Goal: Task Accomplishment & Management: Contribute content

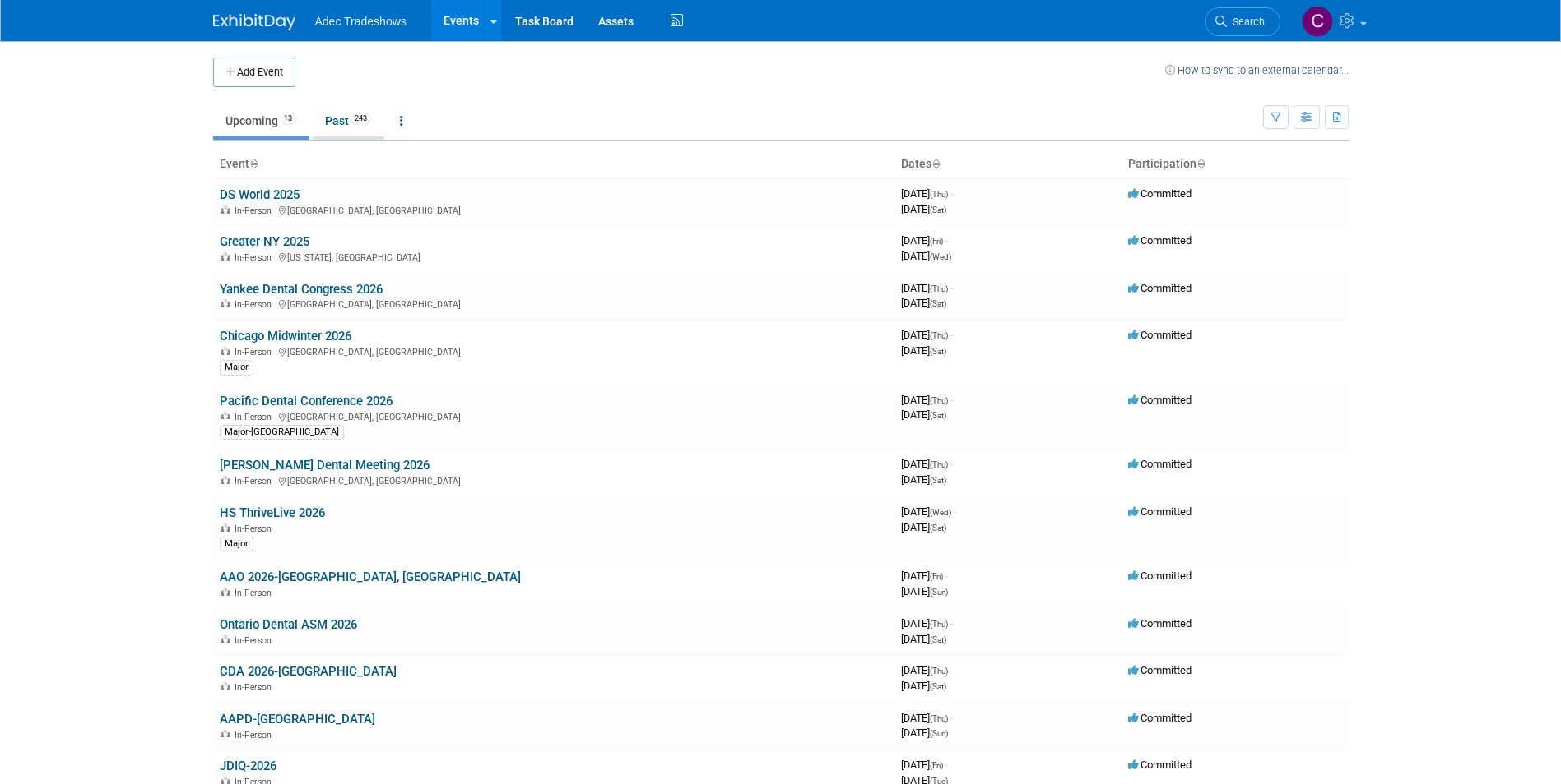
click at [343, 122] on link "Past 243" at bounding box center [348, 120] width 72 height 31
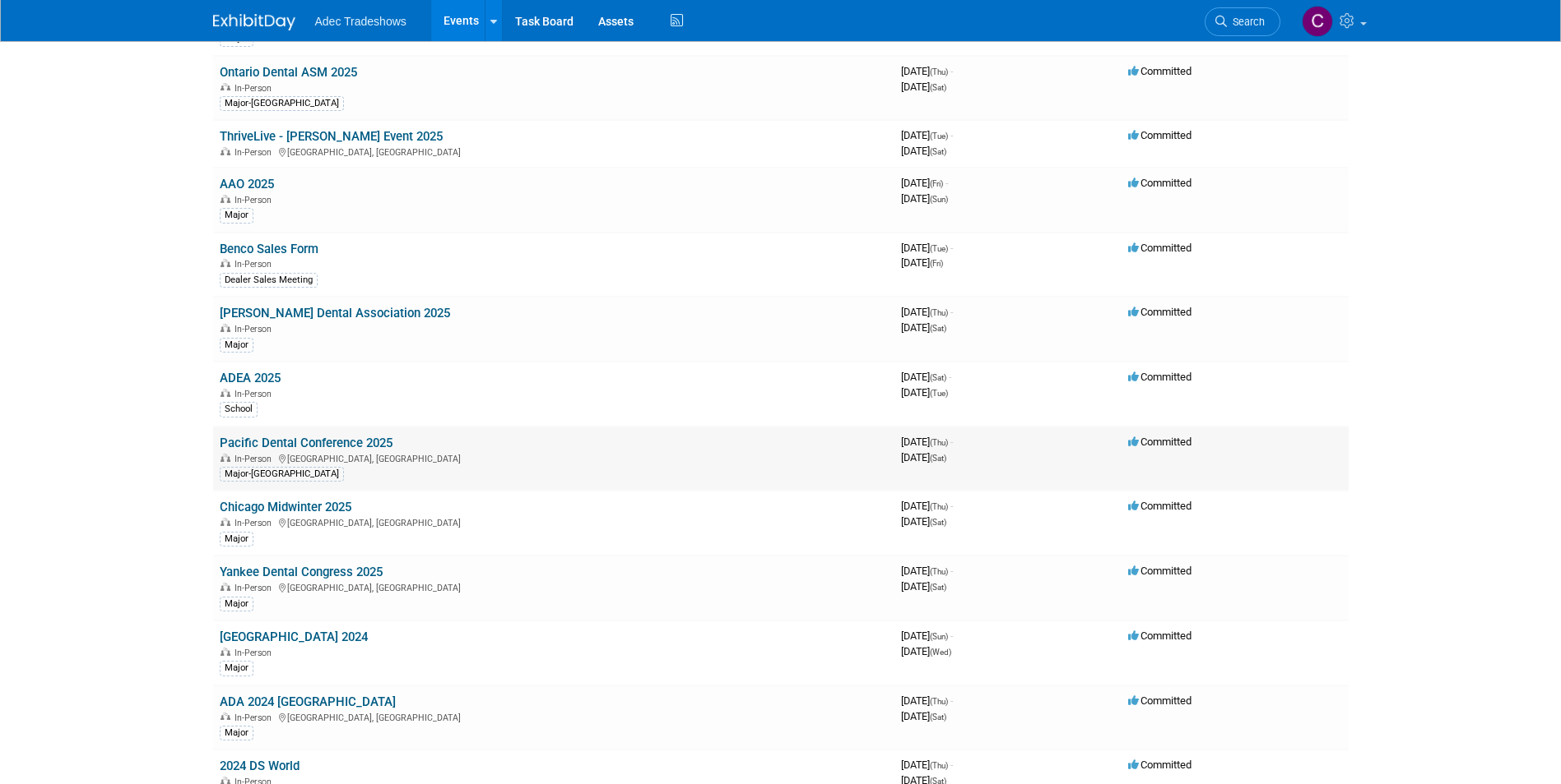
scroll to position [411, 0]
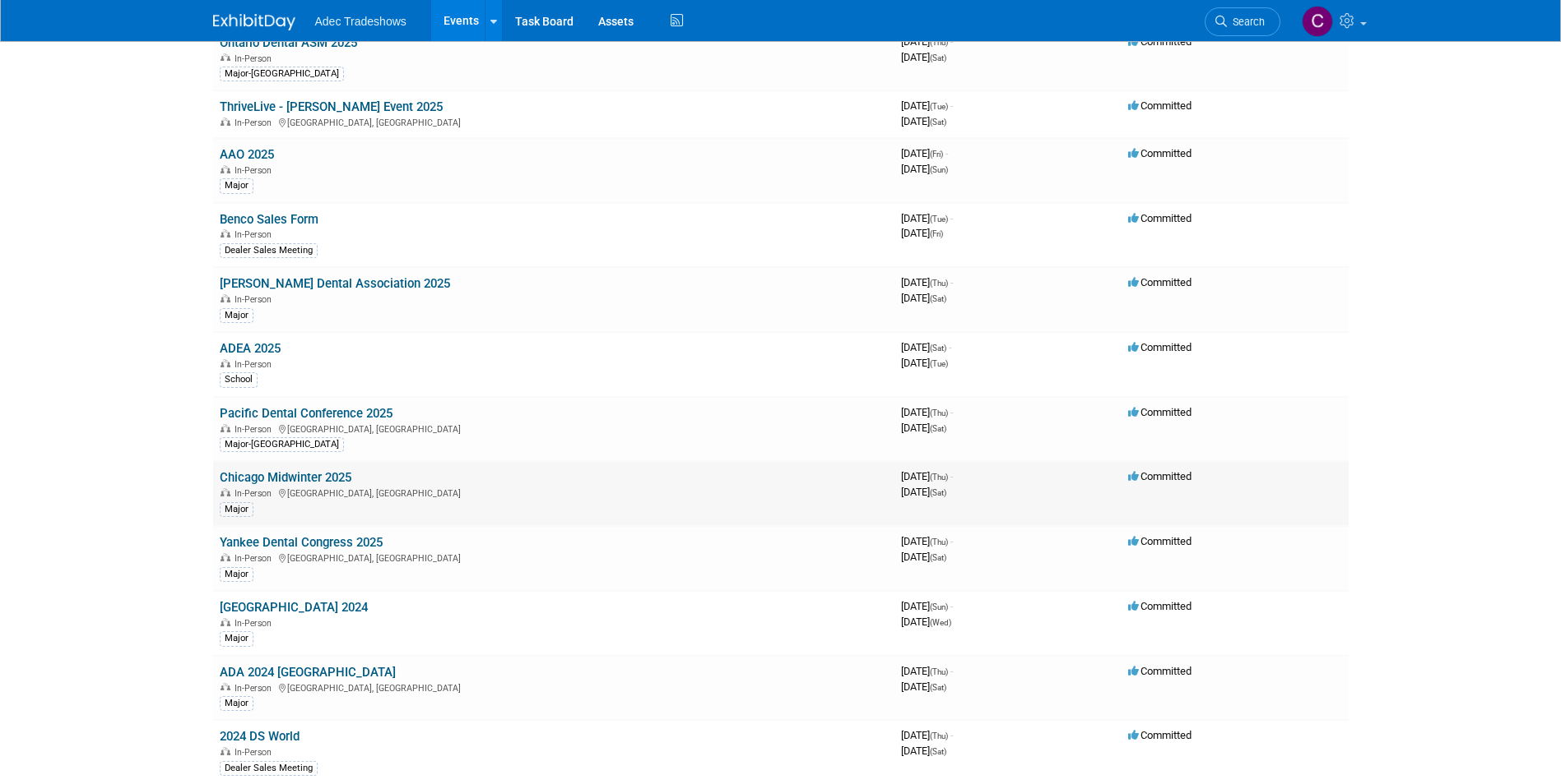
click at [298, 478] on link "Chicago Midwinter 2025" at bounding box center [285, 477] width 131 height 15
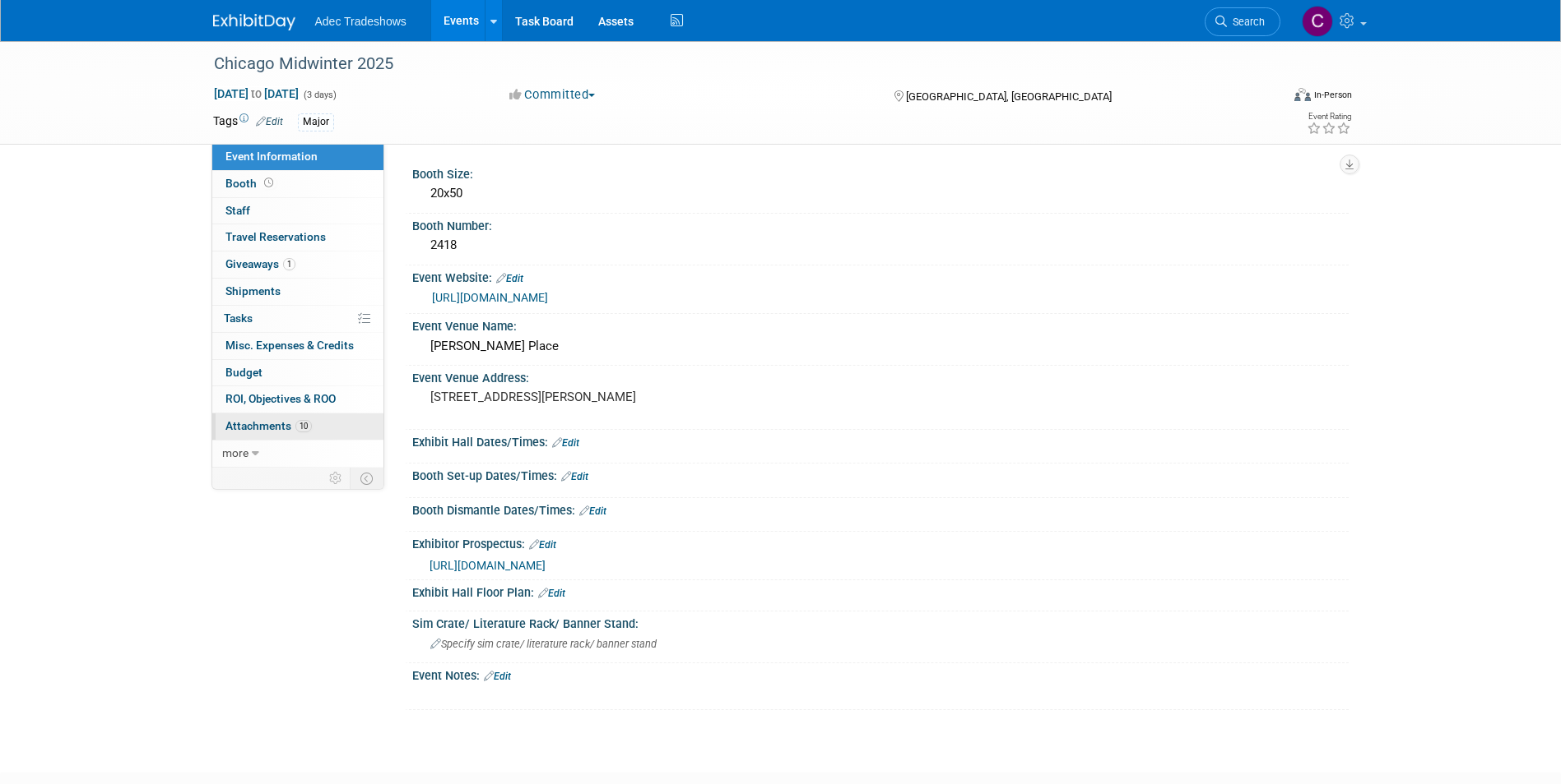
click at [274, 427] on span "Attachments 10" at bounding box center [268, 425] width 87 height 13
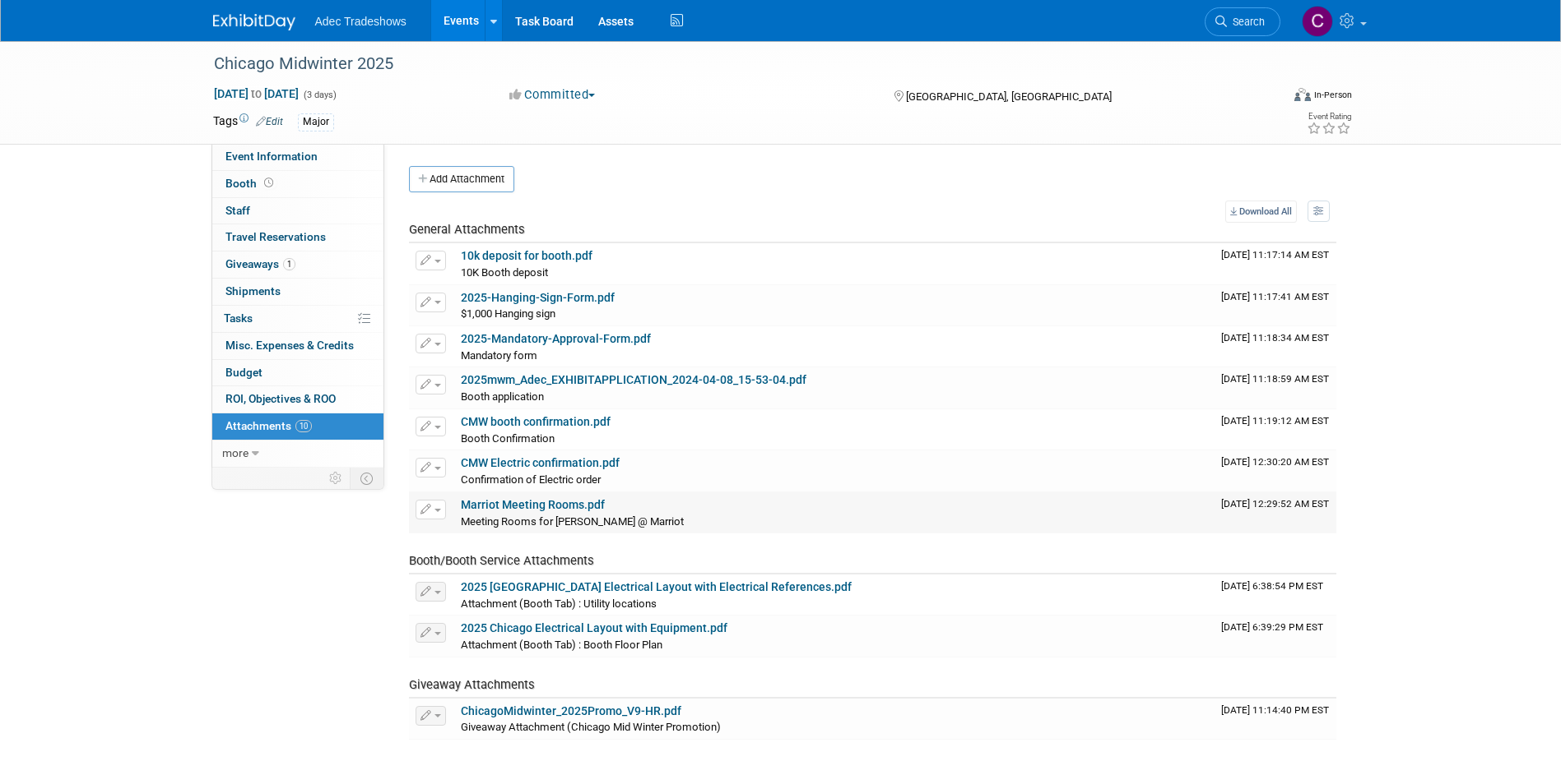
click at [524, 504] on link "Marriot Meeting Rooms.pdf" at bounding box center [532, 504] width 144 height 13
click at [274, 167] on link "Event Information" at bounding box center [297, 157] width 171 height 26
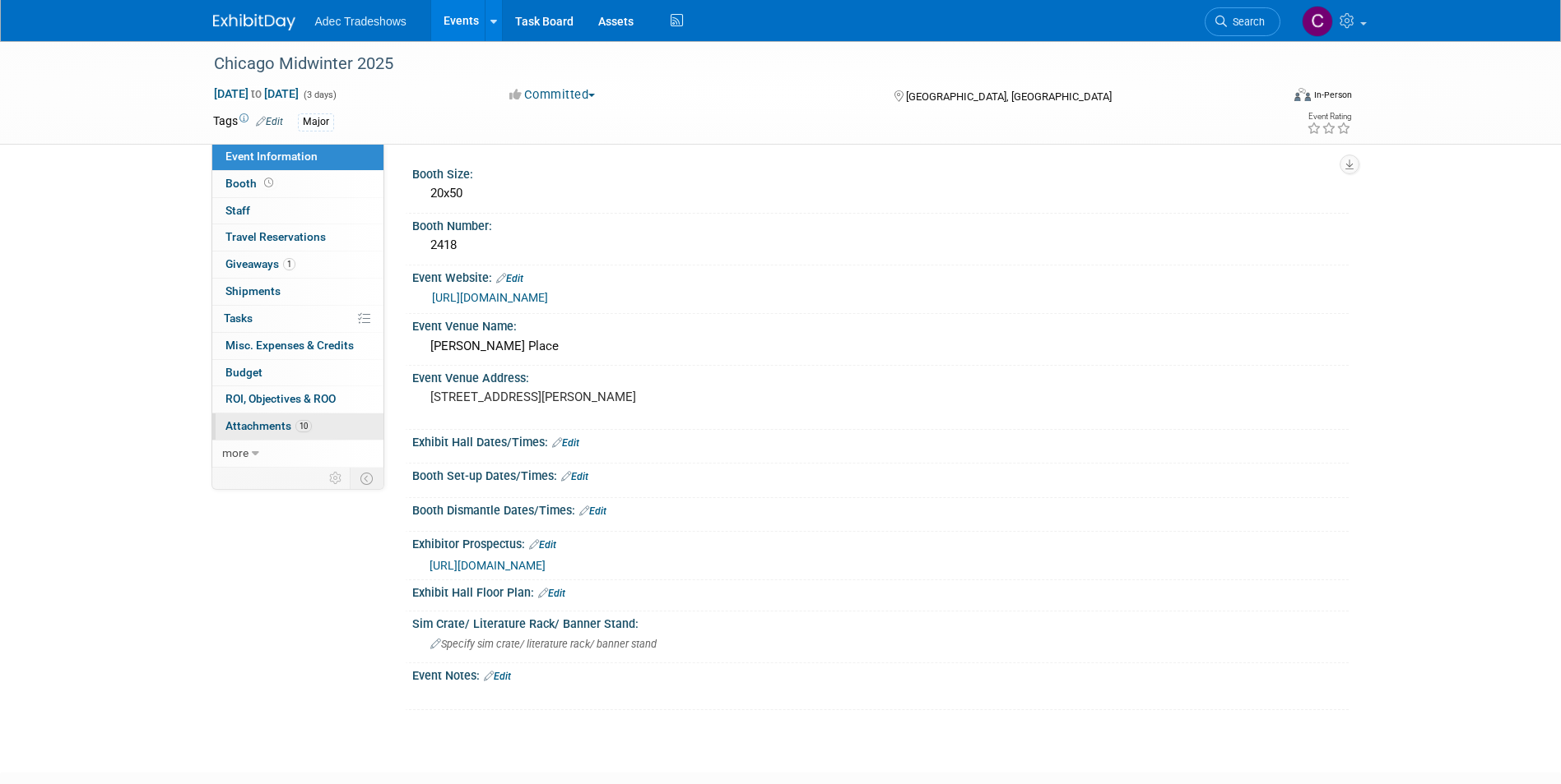
click at [258, 428] on span "Attachments 10" at bounding box center [268, 425] width 87 height 13
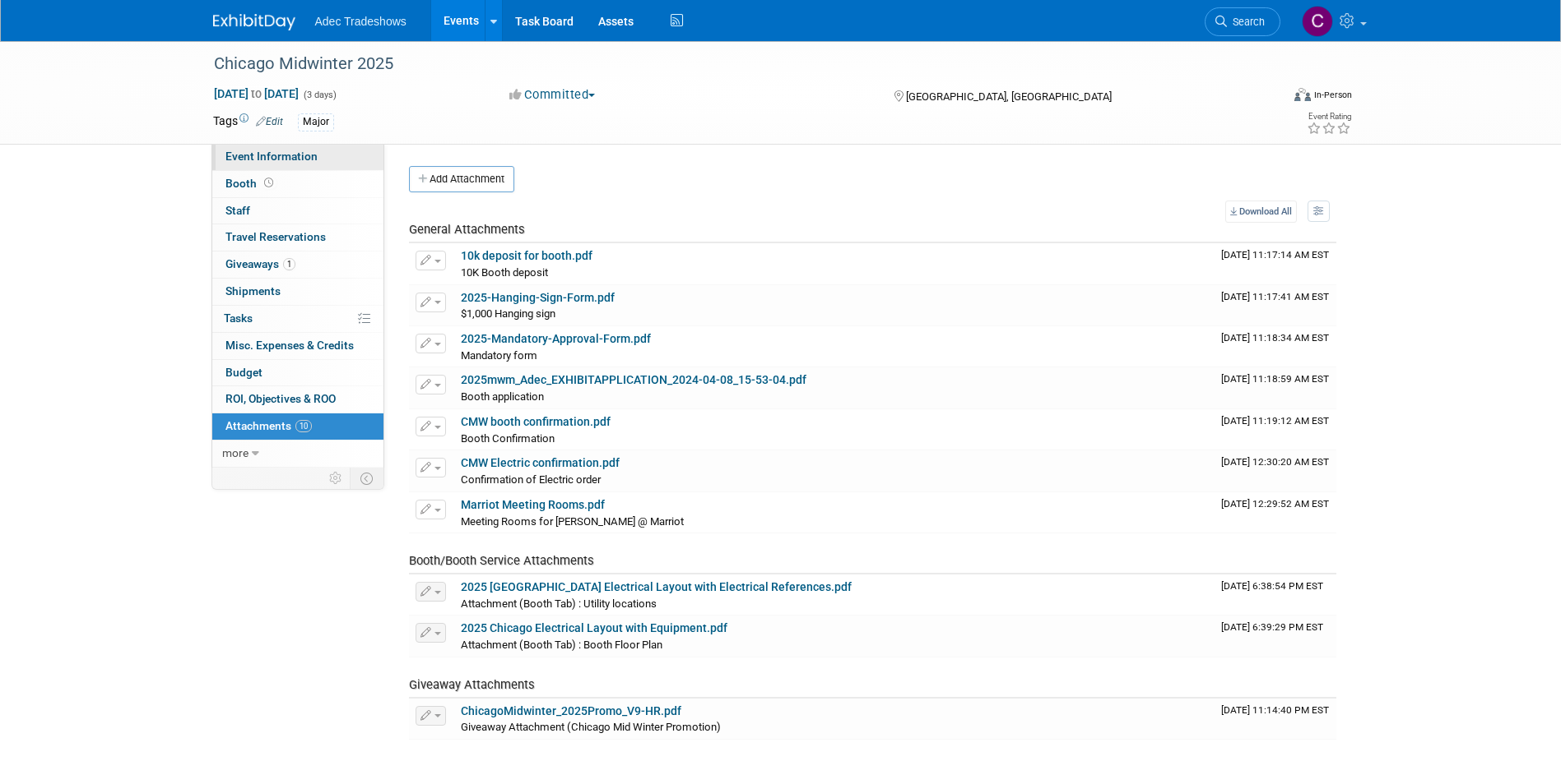
click at [293, 162] on span "Event Information" at bounding box center [271, 156] width 92 height 13
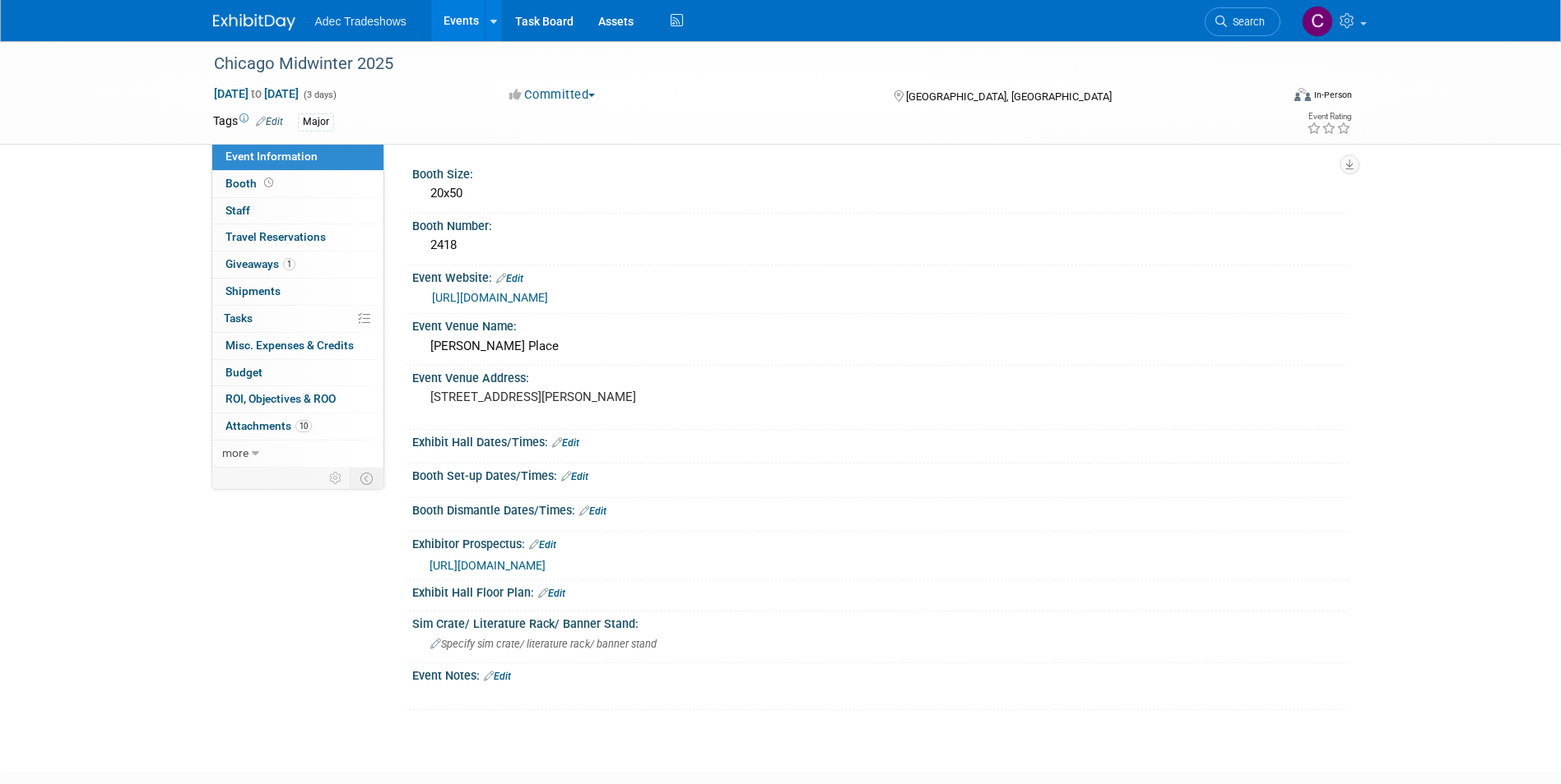
click at [337, 17] on span "Adec Tradeshows" at bounding box center [361, 21] width 91 height 13
click at [348, 24] on span "Adec Tradeshows" at bounding box center [361, 21] width 91 height 13
click at [465, 26] on link "Events" at bounding box center [461, 20] width 60 height 41
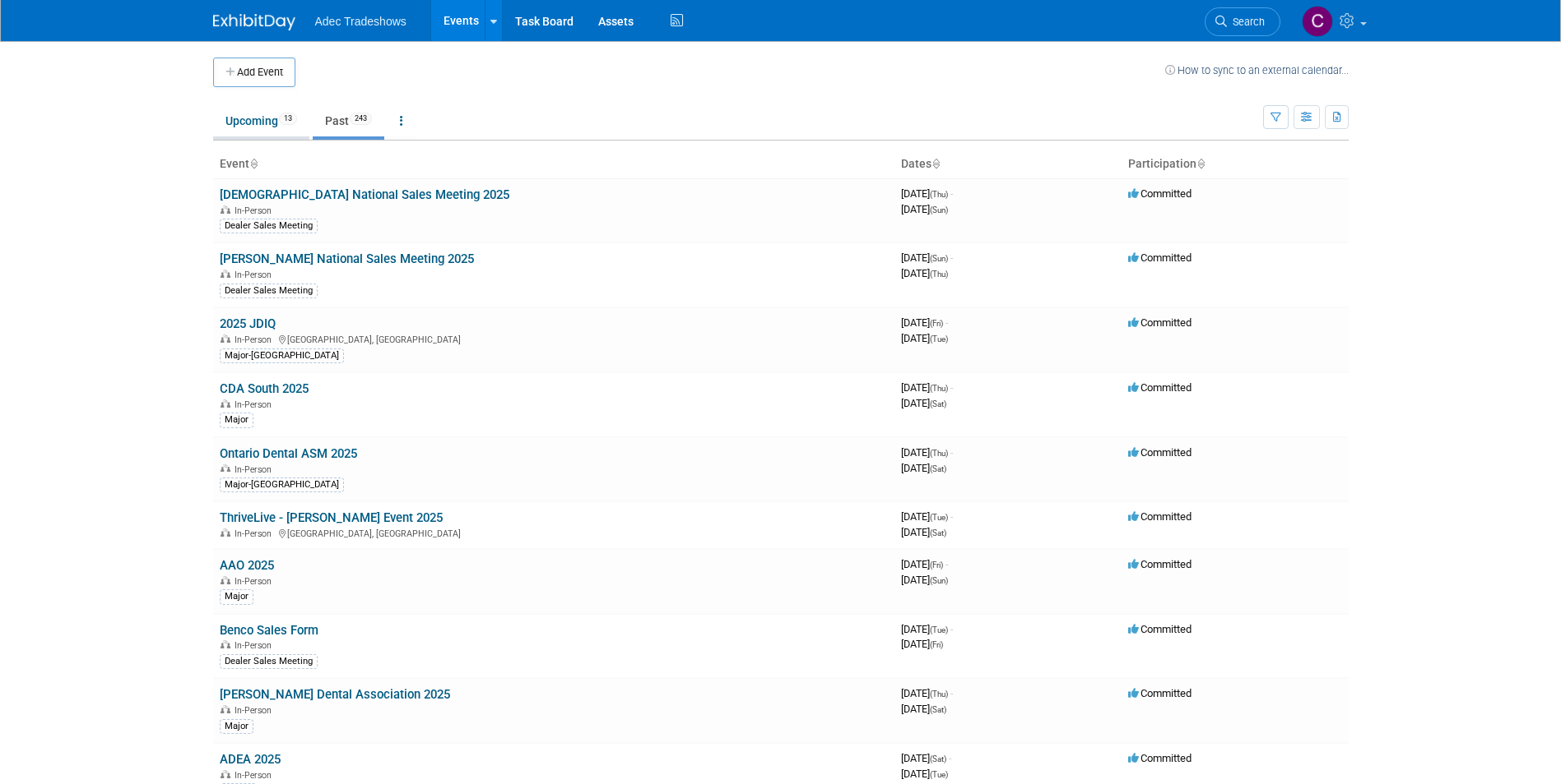
click at [248, 113] on link "Upcoming 13" at bounding box center [260, 120] width 96 height 31
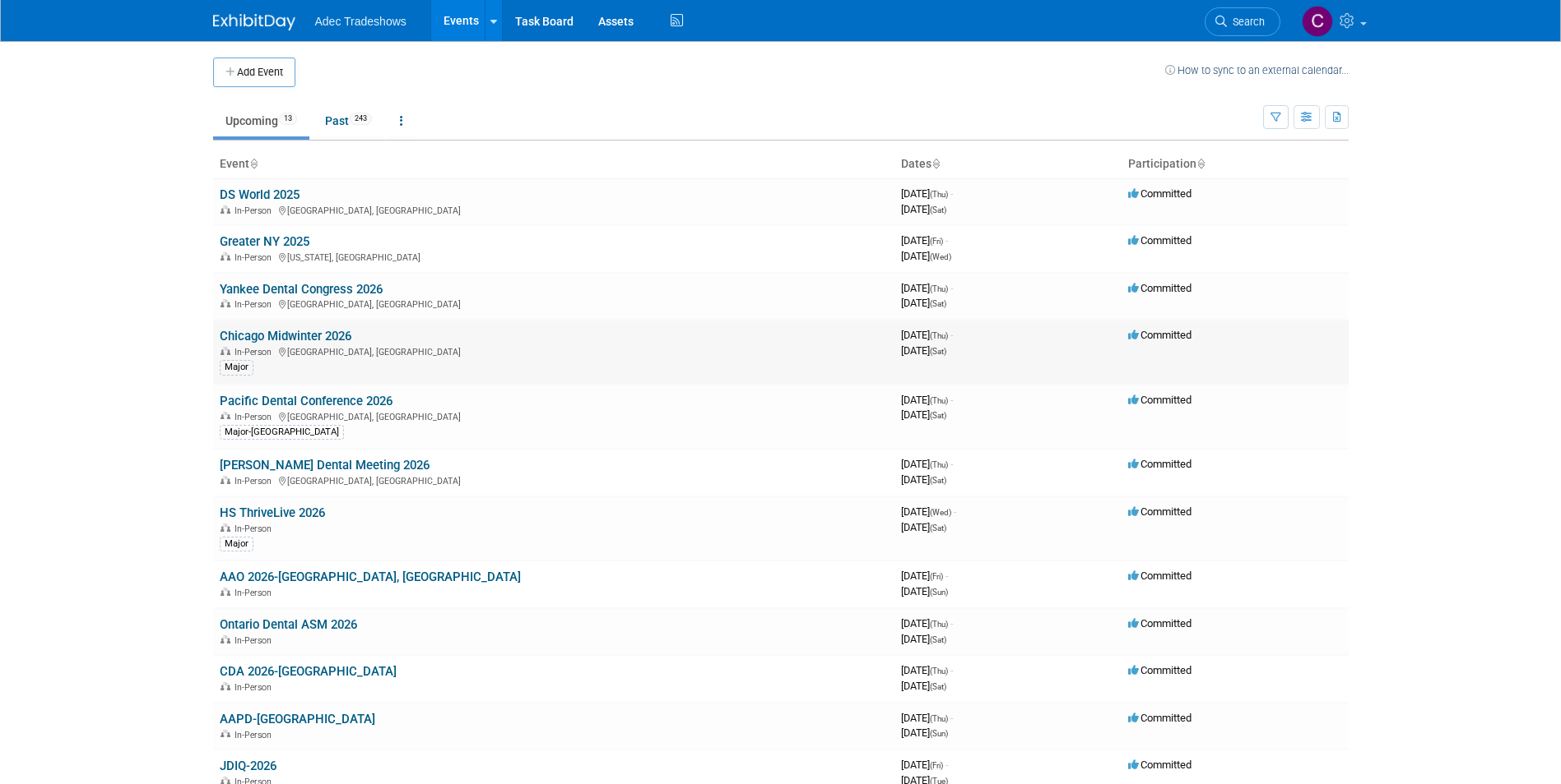
click at [260, 342] on link "Chicago Midwinter 2026" at bounding box center [285, 336] width 131 height 15
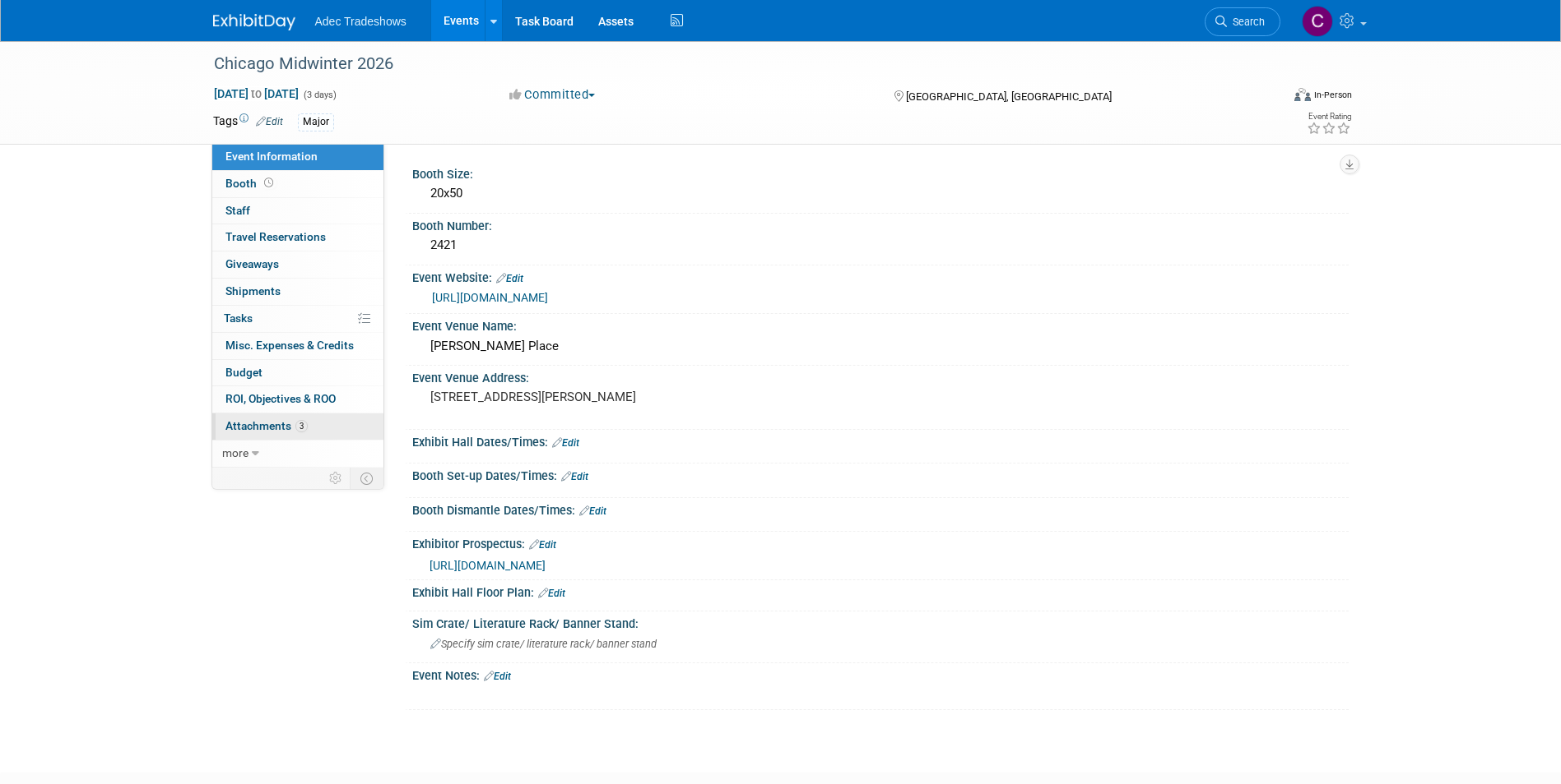
click at [253, 429] on span "Attachments 3" at bounding box center [266, 425] width 83 height 13
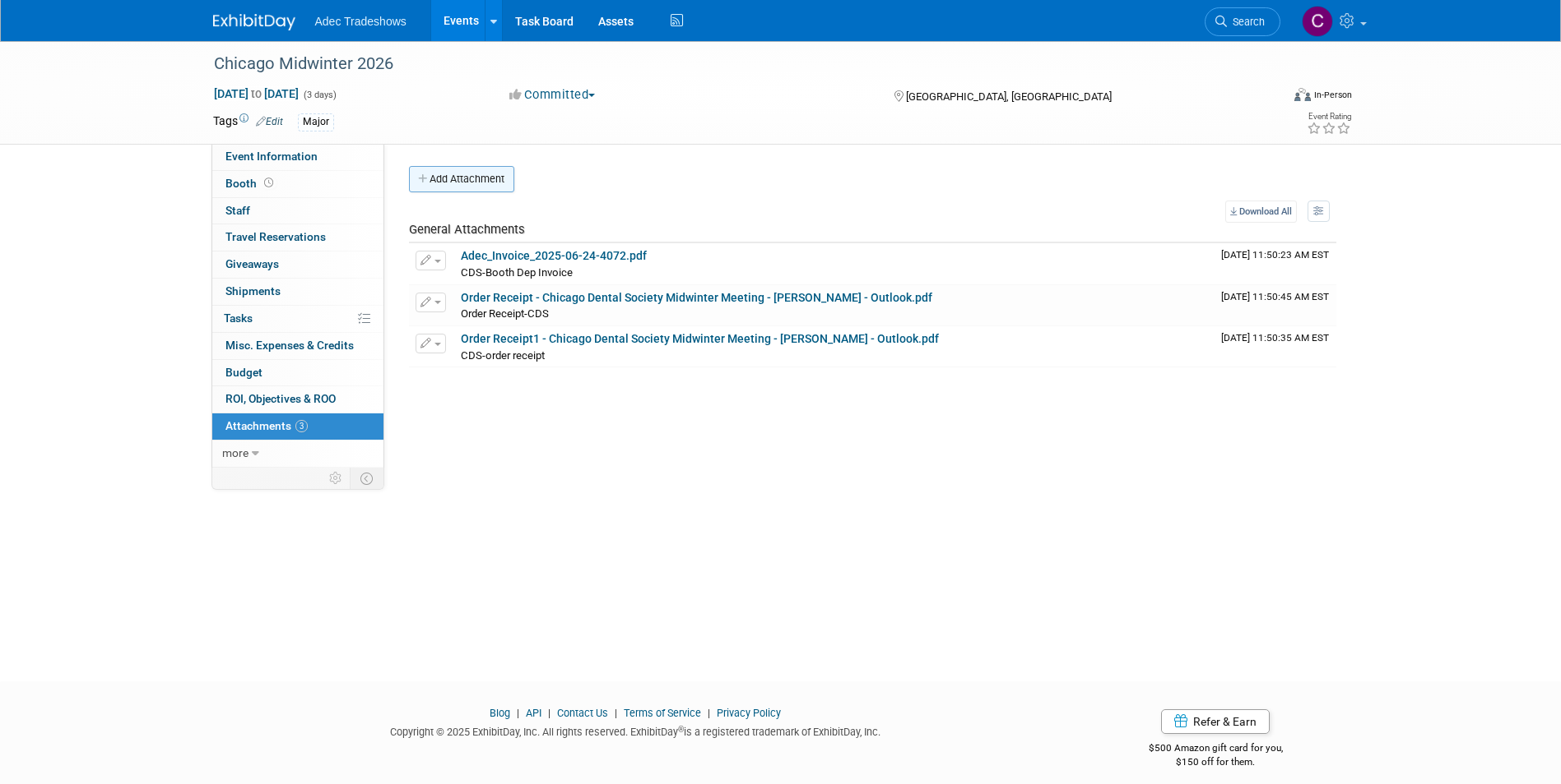
click at [483, 191] on button "Add Attachment" at bounding box center [461, 179] width 105 height 26
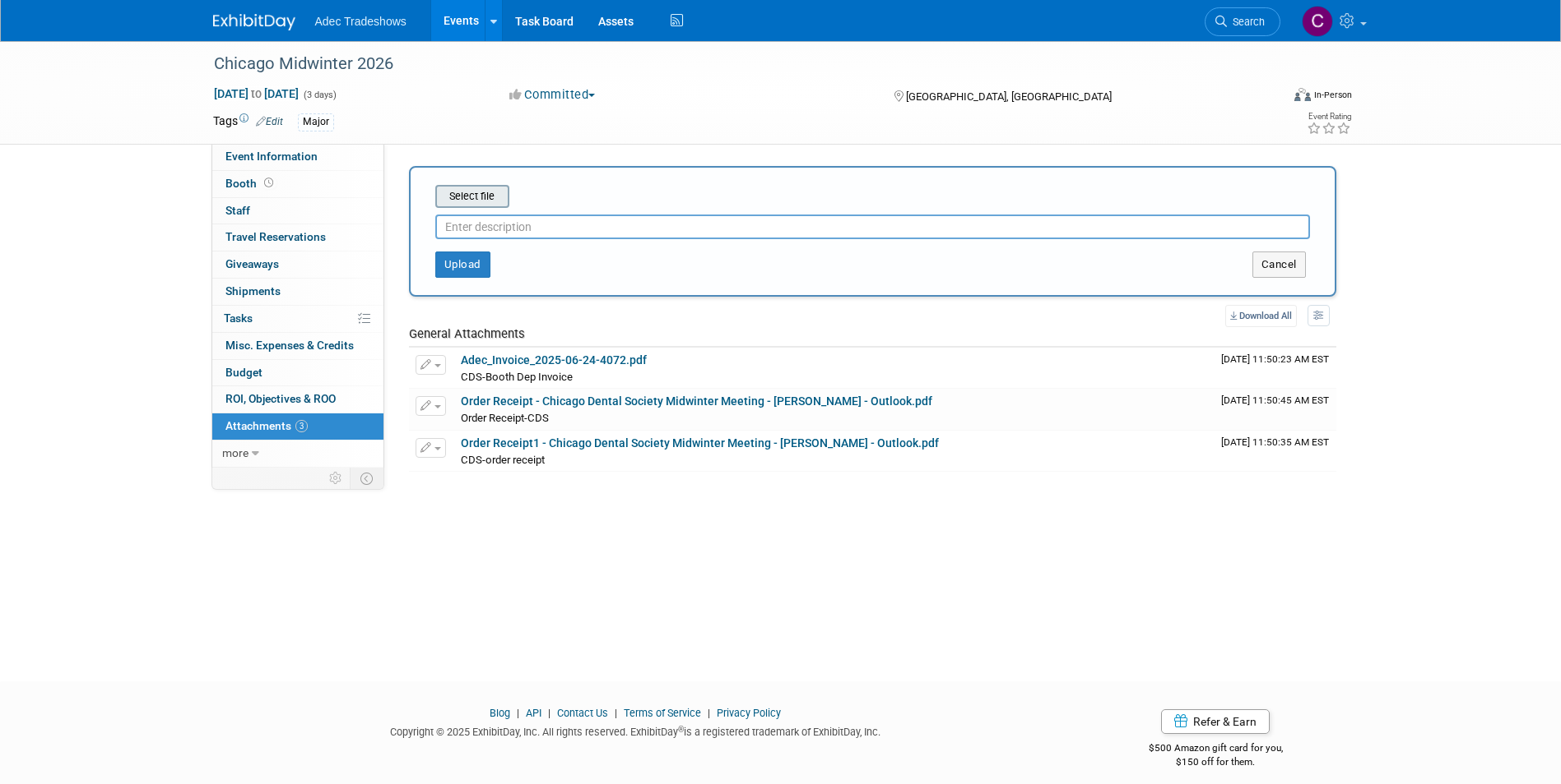
click at [479, 199] on input "file" at bounding box center [410, 197] width 196 height 20
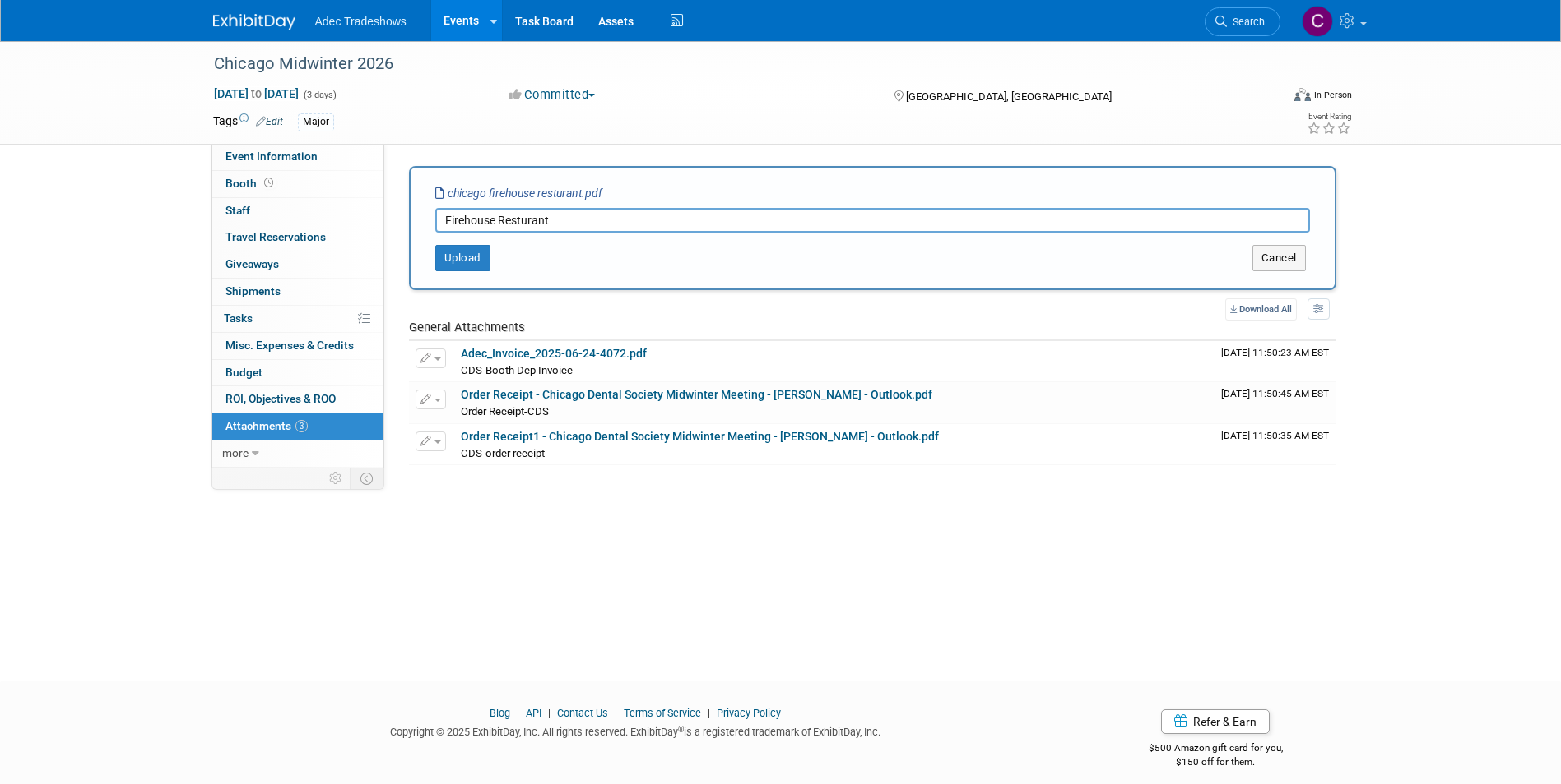
click at [622, 259] on div "Upload" at bounding box center [603, 258] width 385 height 26
click at [516, 219] on input "Firehouse Resturant" at bounding box center [873, 220] width 875 height 25
drag, startPoint x: 524, startPoint y: 220, endPoint x: 685, endPoint y: 227, distance: 161.2
type input "Firehouse Restaurant"
click at [464, 259] on button "Upload" at bounding box center [462, 258] width 55 height 26
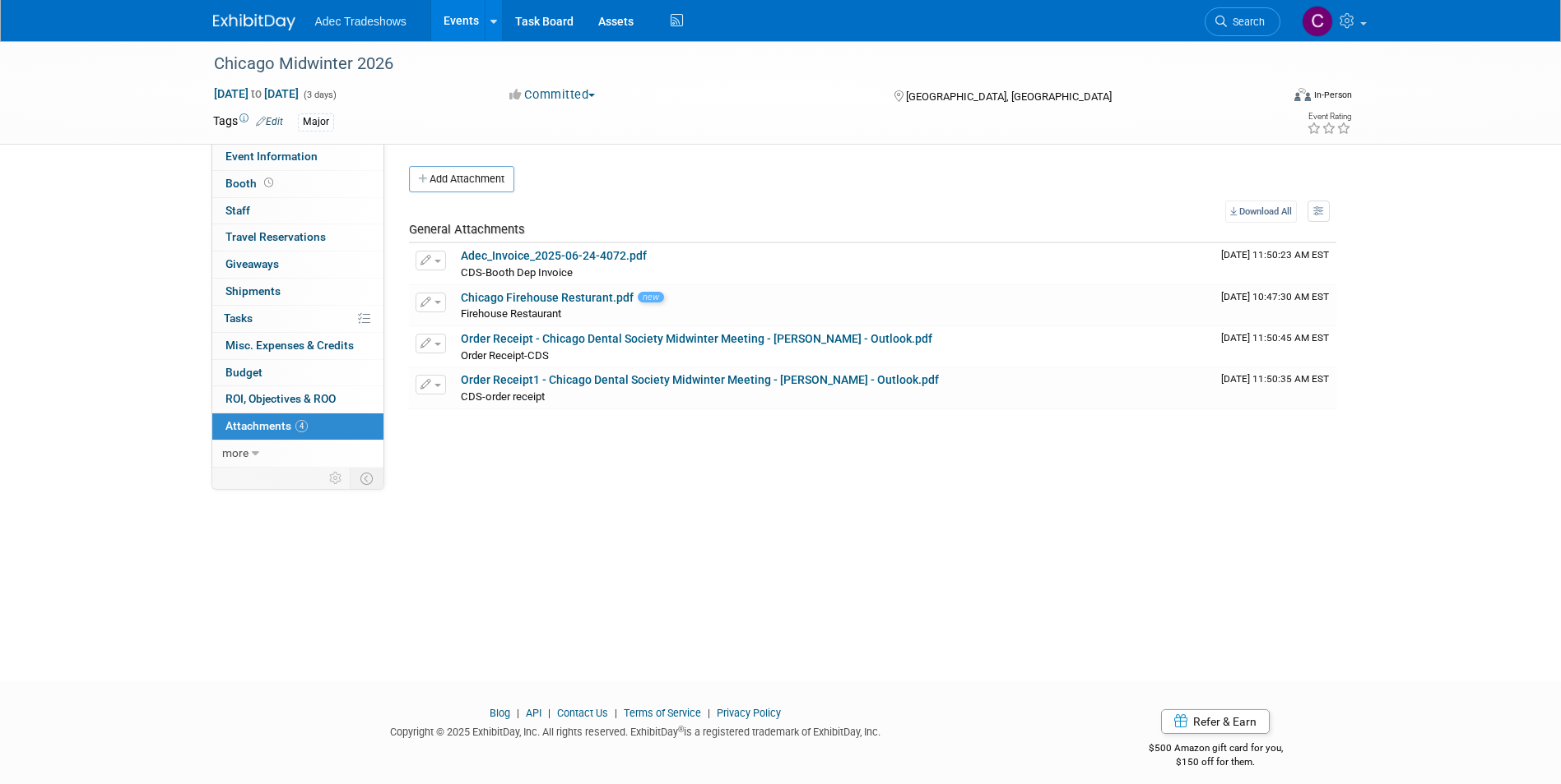
click at [386, 26] on span "Adec Tradeshows" at bounding box center [361, 21] width 91 height 13
click at [469, 22] on link "Events" at bounding box center [461, 20] width 60 height 41
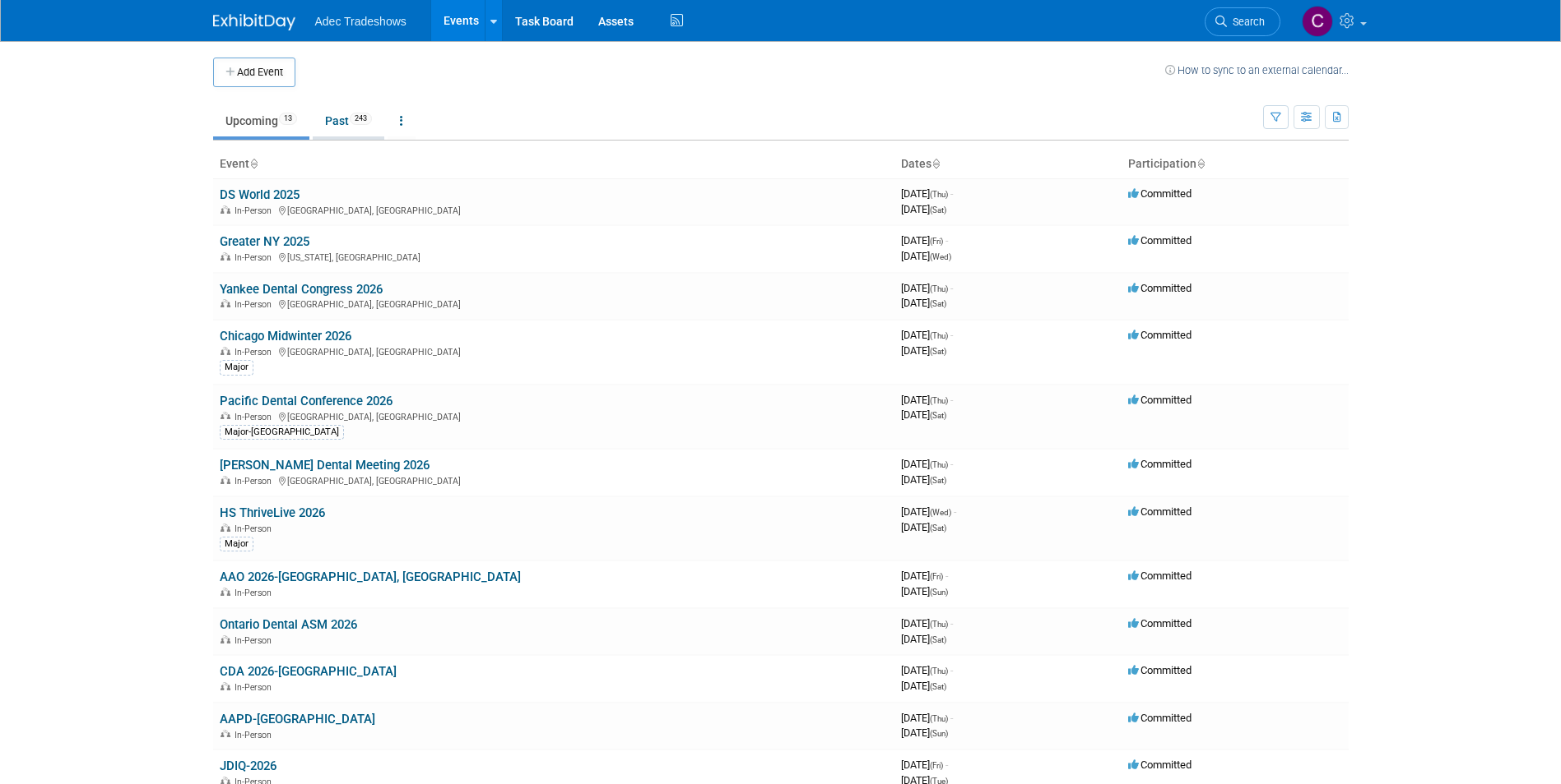
click at [337, 121] on link "Past 243" at bounding box center [348, 120] width 72 height 31
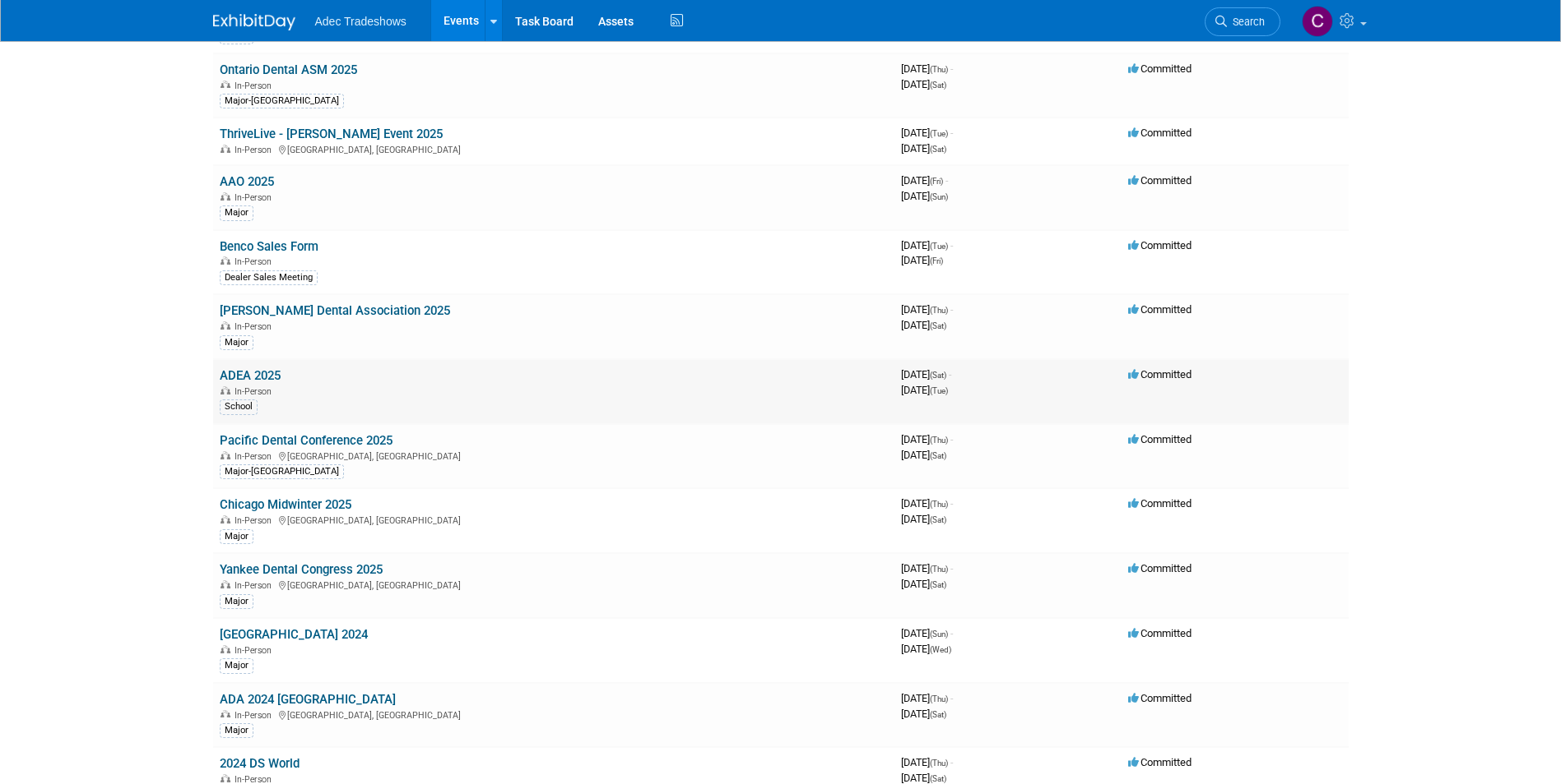
scroll to position [411, 0]
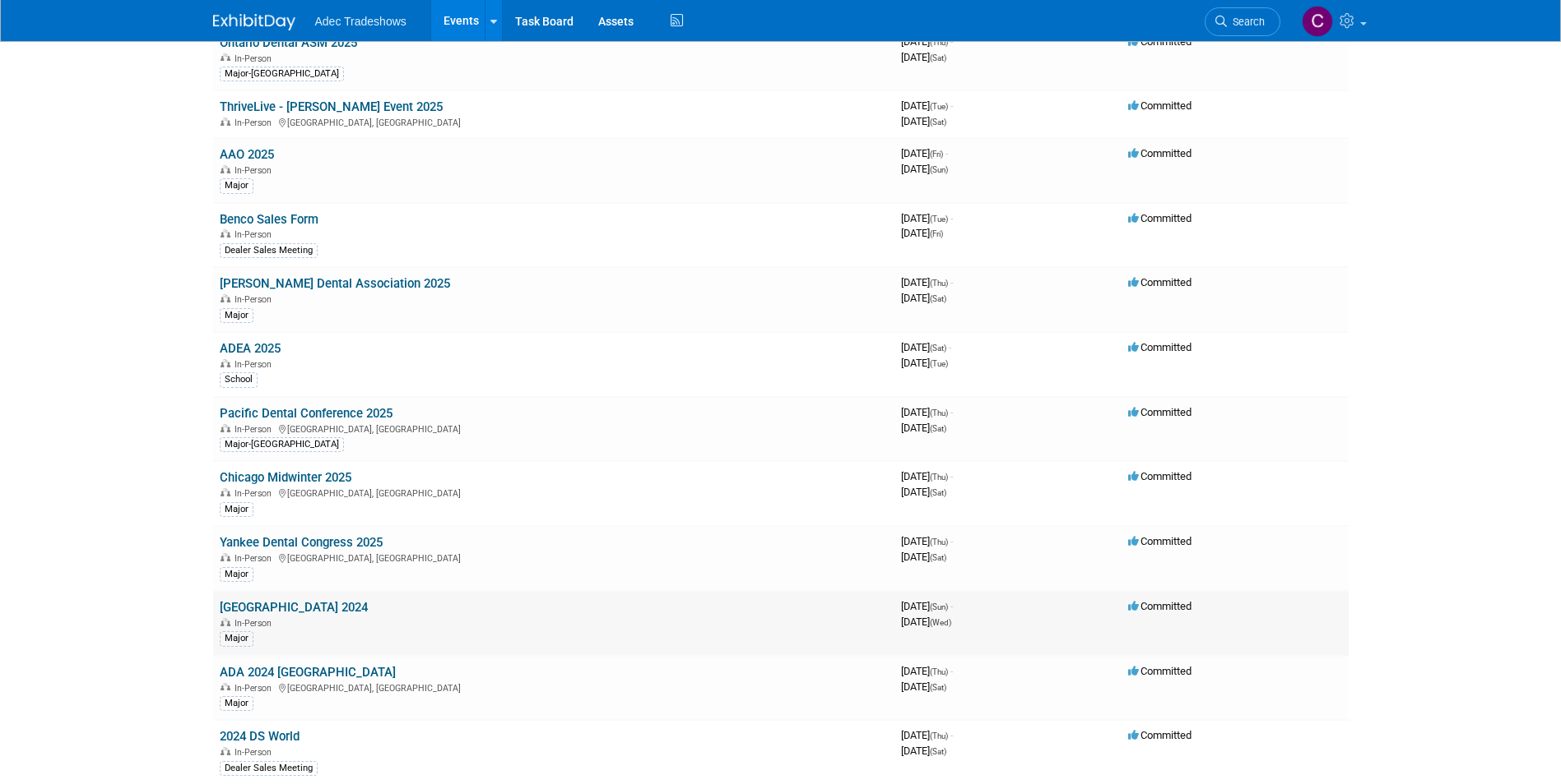
click at [293, 604] on link "[GEOGRAPHIC_DATA] 2024" at bounding box center [293, 607] width 148 height 15
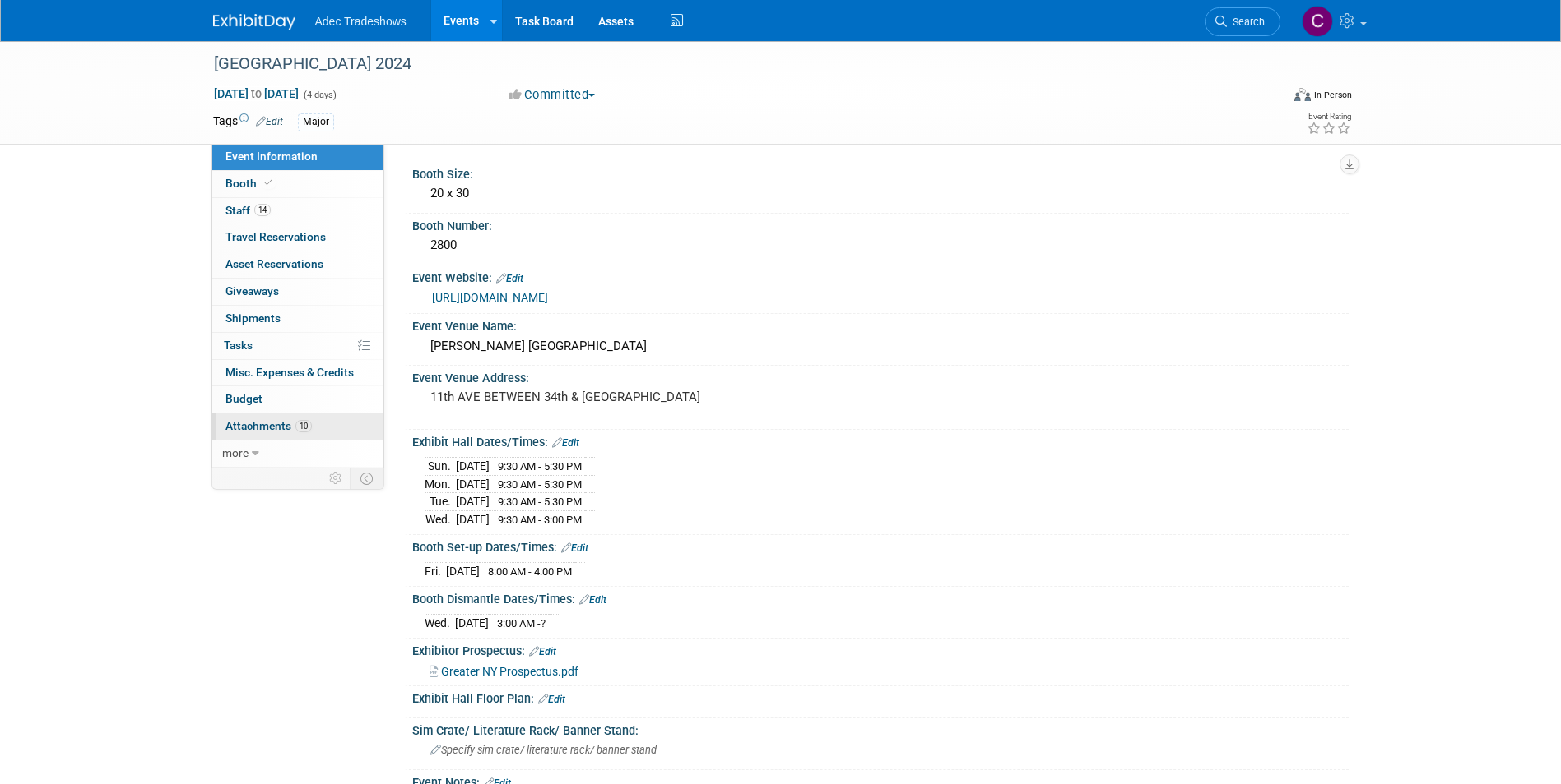
click at [239, 423] on span "Attachments 10" at bounding box center [268, 425] width 87 height 13
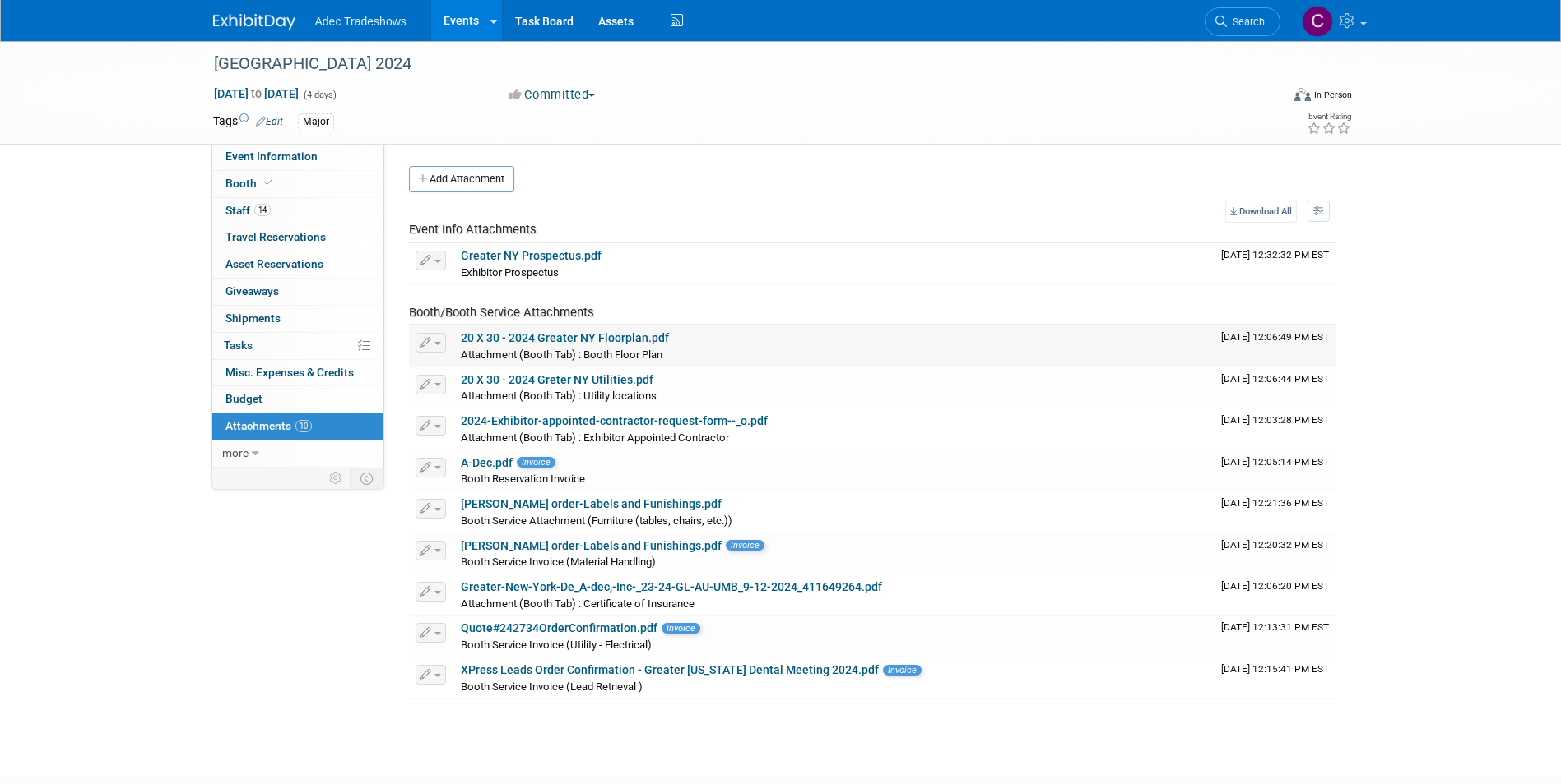
click at [524, 337] on link "20 X 30 - 2024 Greater NY Floorplan.pdf" at bounding box center [564, 337] width 208 height 13
click at [269, 153] on span "Event Information" at bounding box center [271, 156] width 92 height 13
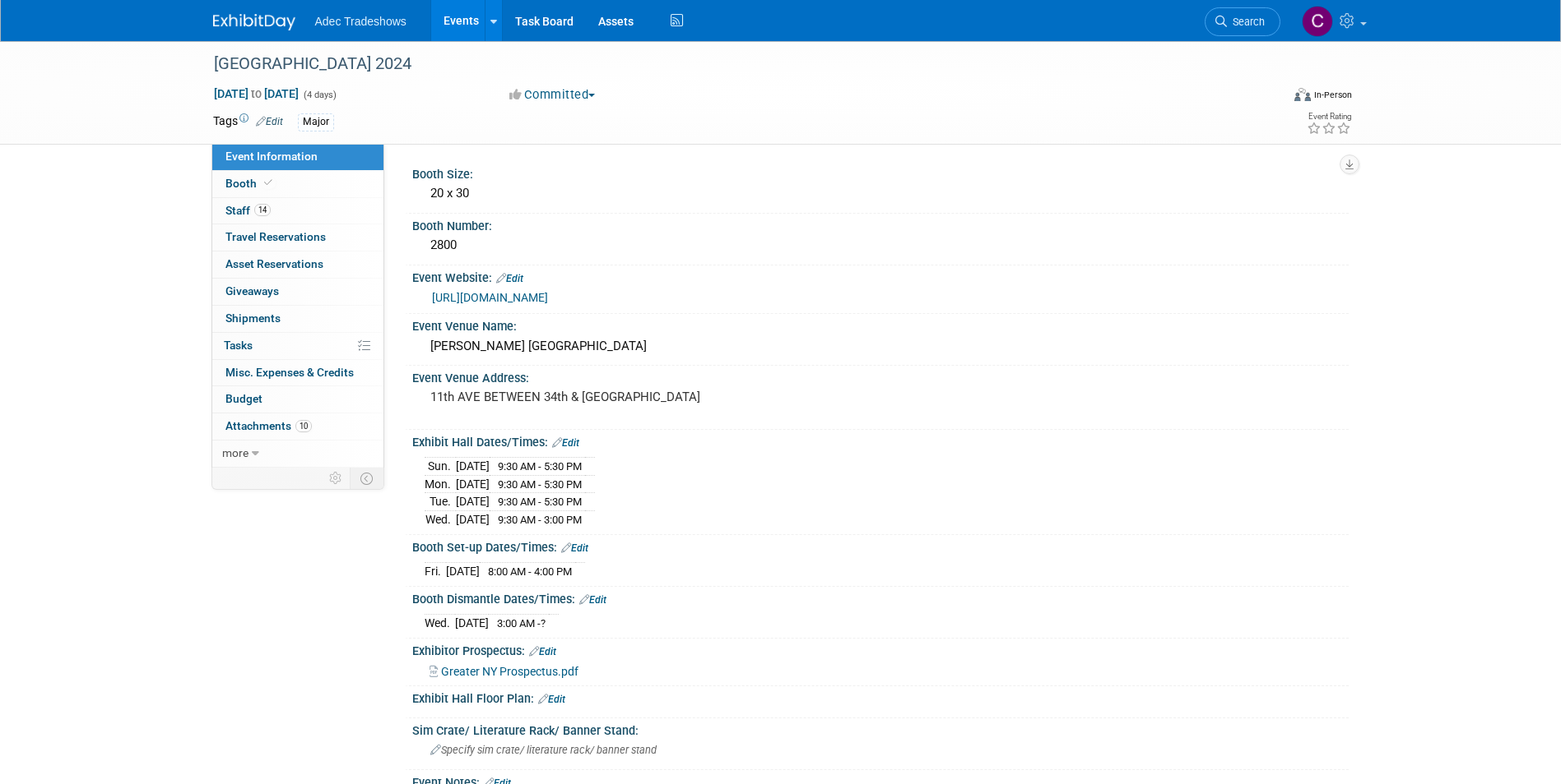
click at [453, 35] on link "Events" at bounding box center [461, 20] width 60 height 41
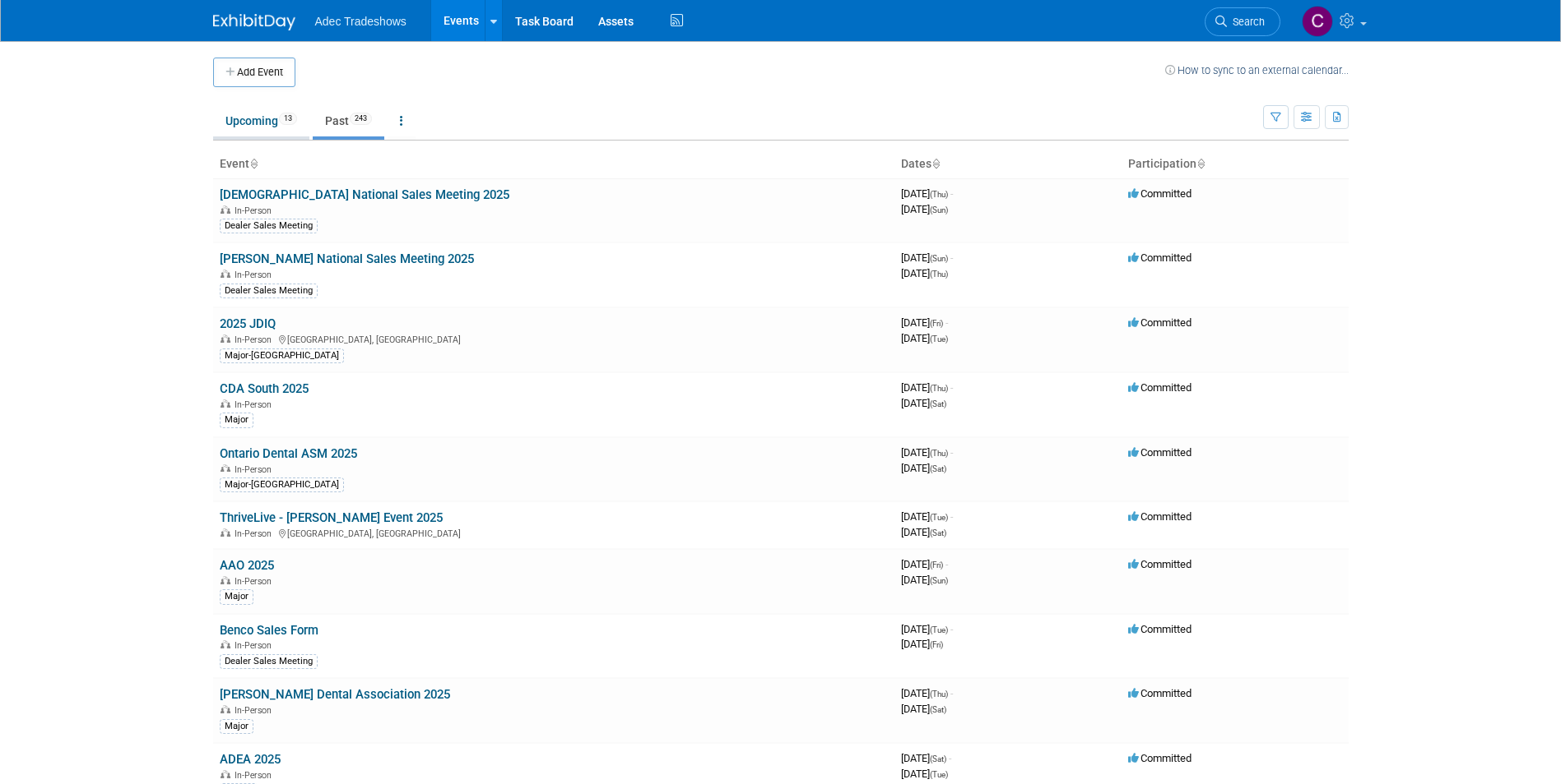
click at [251, 119] on link "Upcoming 13" at bounding box center [260, 120] width 96 height 31
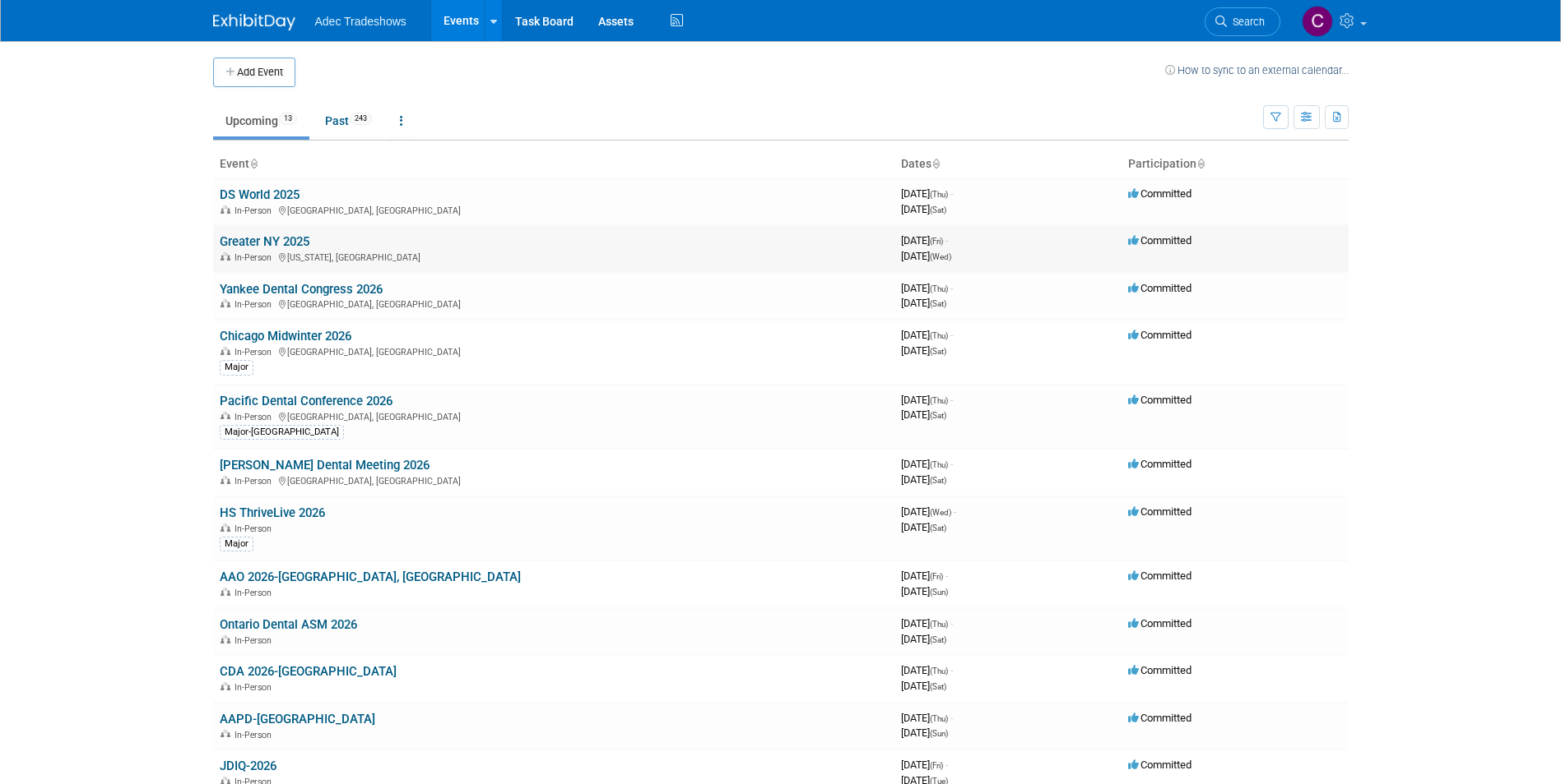
click at [288, 233] on td "Greater NY 2025 In-Person [US_STATE], [GEOGRAPHIC_DATA]" at bounding box center [553, 248] width 681 height 47
click at [291, 244] on link "Greater NY 2025" at bounding box center [264, 241] width 89 height 15
